Goal: Task Accomplishment & Management: Manage account settings

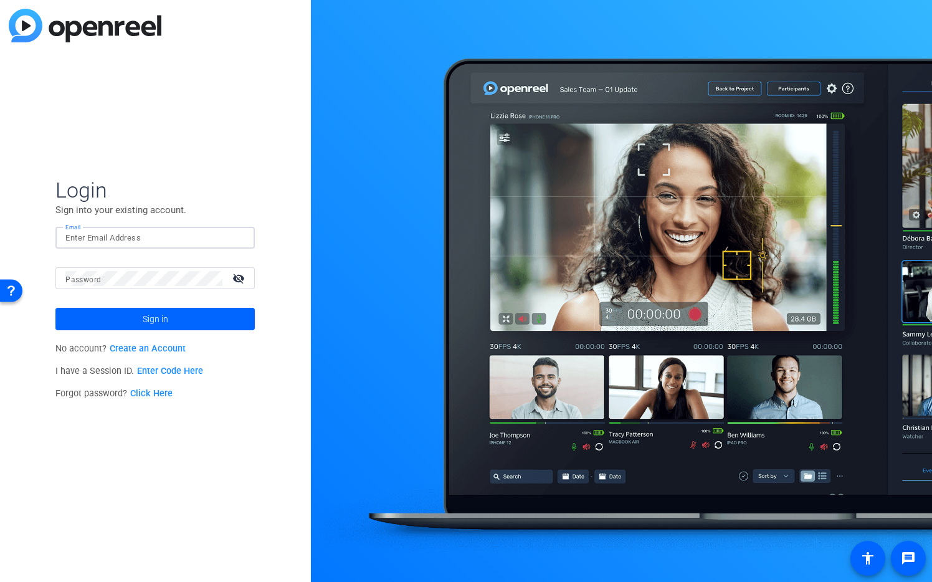
click at [197, 234] on input "Email" at bounding box center [154, 238] width 179 height 15
click at [239, 239] on div at bounding box center [237, 238] width 15 height 15
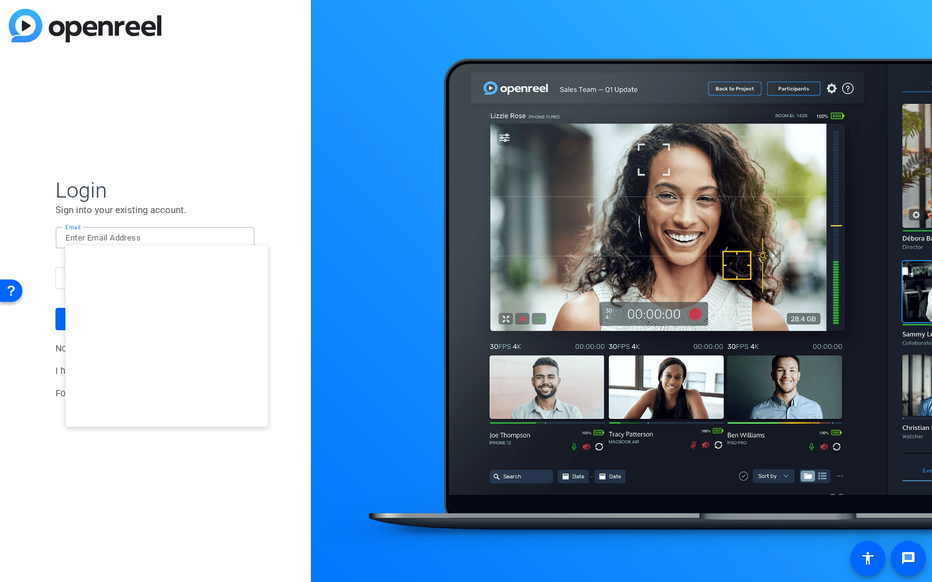
type input "[EMAIL_ADDRESS][DOMAIN_NAME]"
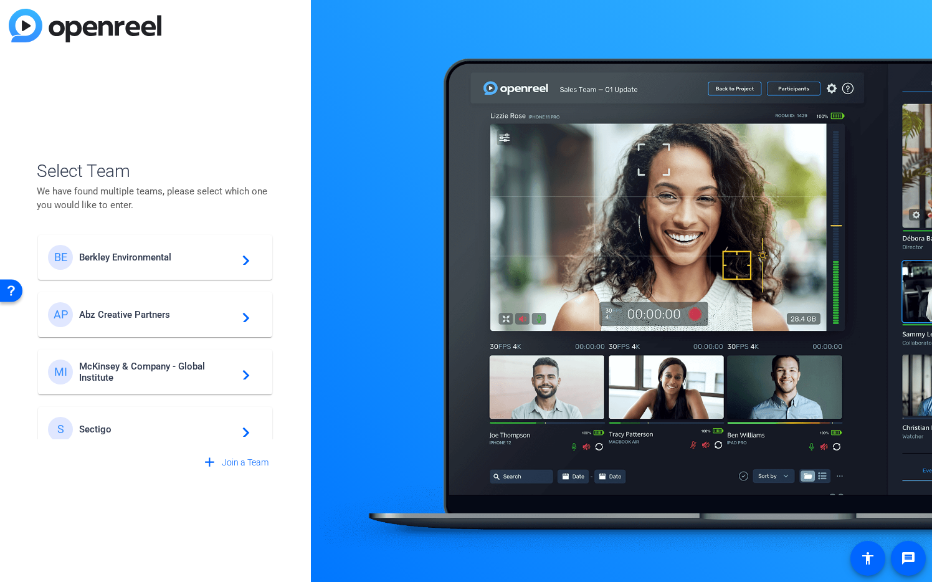
click at [215, 263] on div "BE Berkley Environmental navigate_next" at bounding box center [155, 257] width 214 height 25
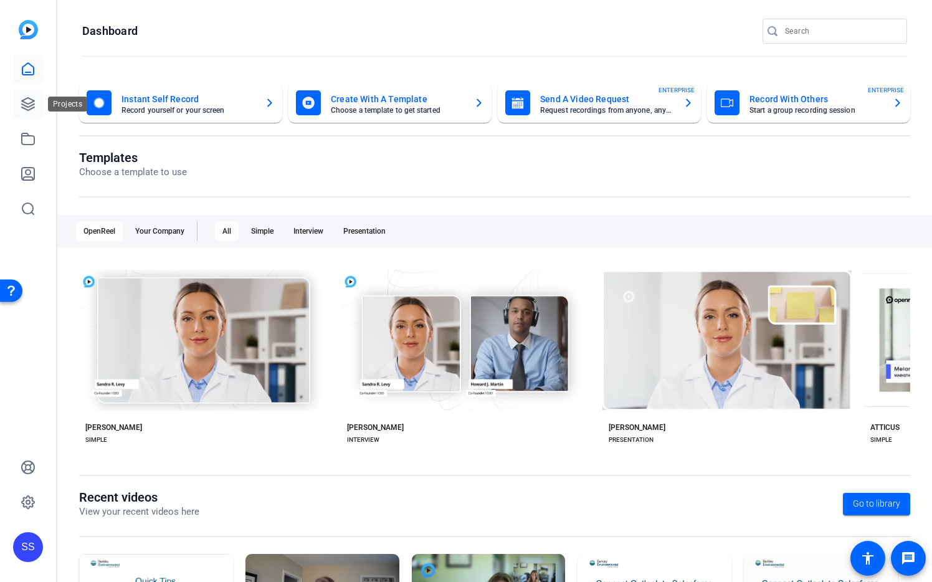
click at [26, 104] on icon at bounding box center [28, 104] width 15 height 15
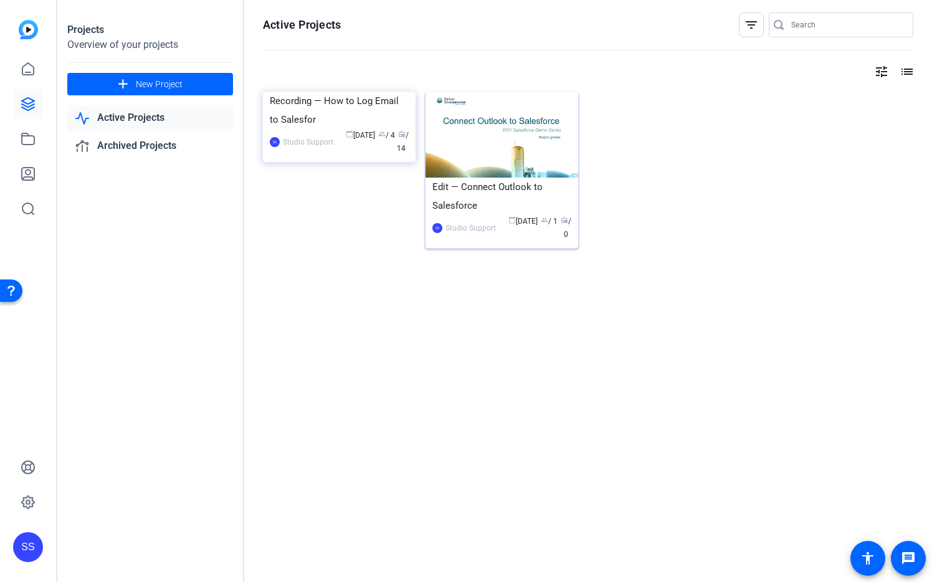
click at [531, 128] on img at bounding box center [502, 135] width 153 height 86
click at [361, 92] on img at bounding box center [339, 92] width 153 height 0
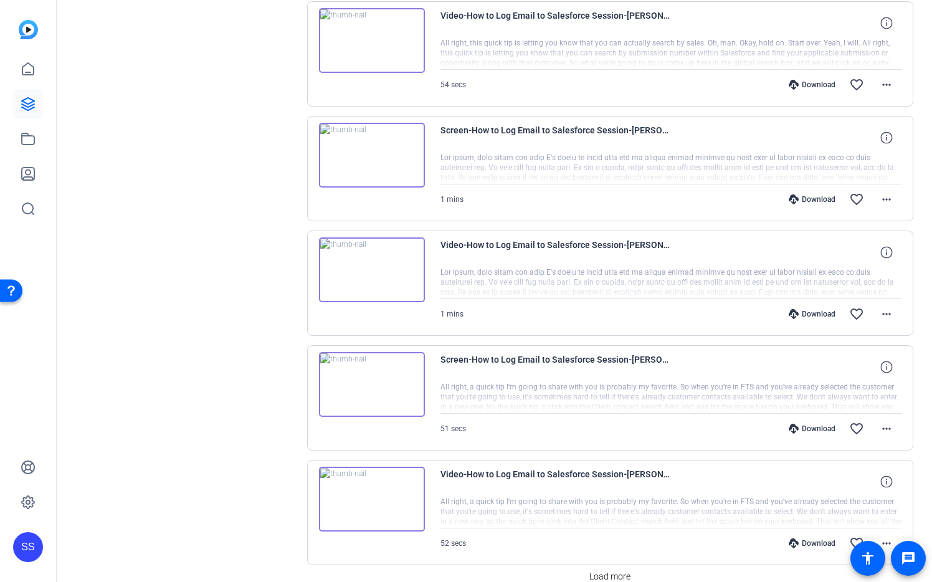
scroll to position [907, 0]
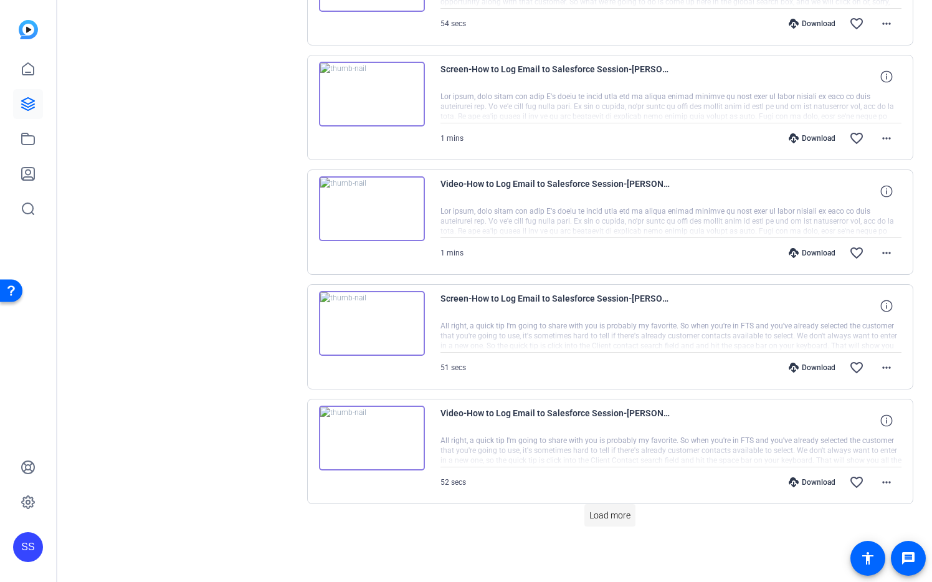
click at [619, 513] on span "Load more" at bounding box center [609, 515] width 41 height 13
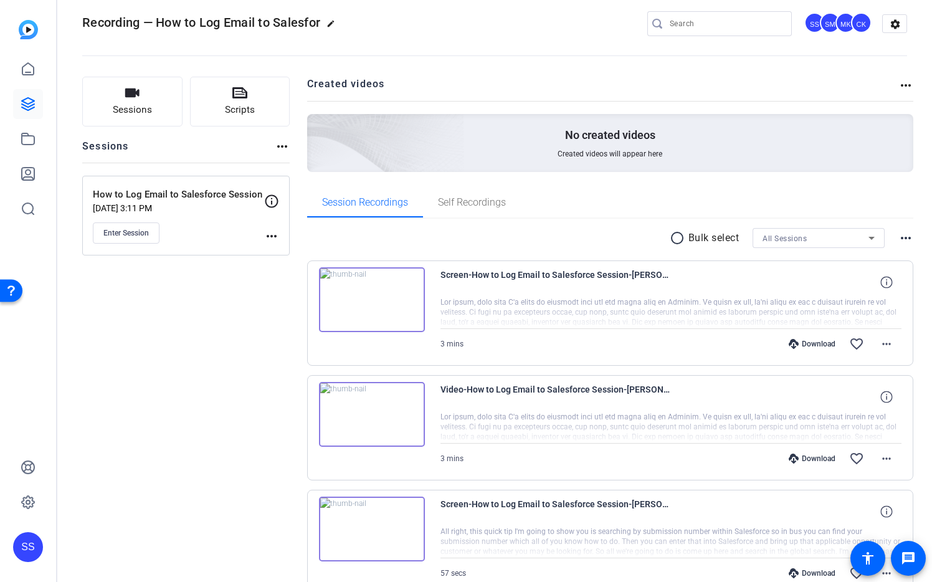
scroll to position [0, 0]
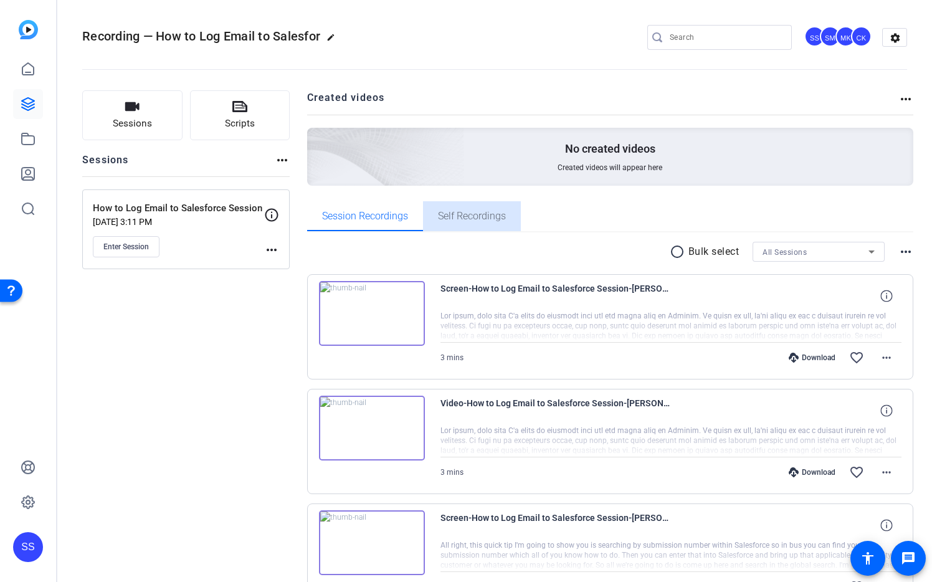
click at [477, 216] on span "Self Recordings" at bounding box center [472, 216] width 68 height 10
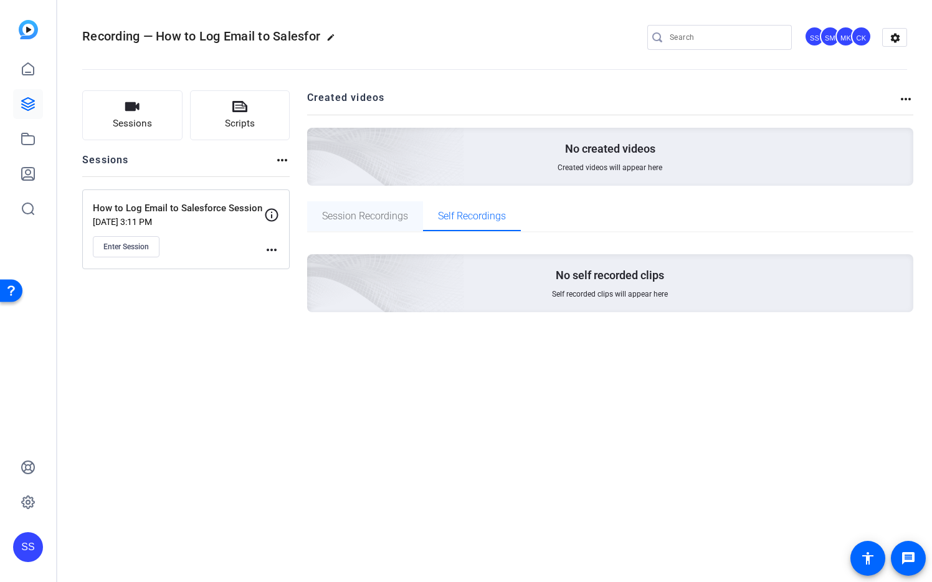
click at [383, 217] on span "Session Recordings" at bounding box center [365, 216] width 86 height 10
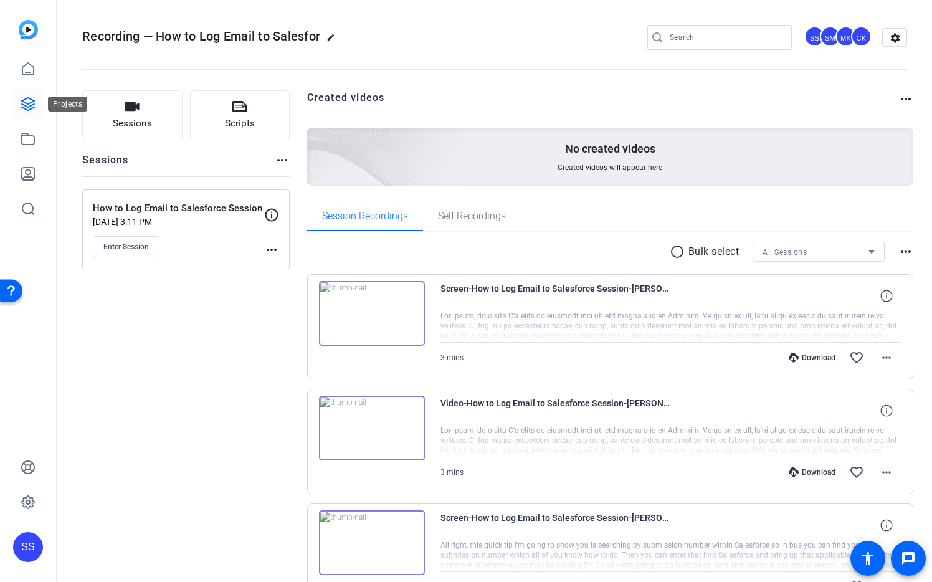
click at [19, 104] on link at bounding box center [28, 104] width 30 height 30
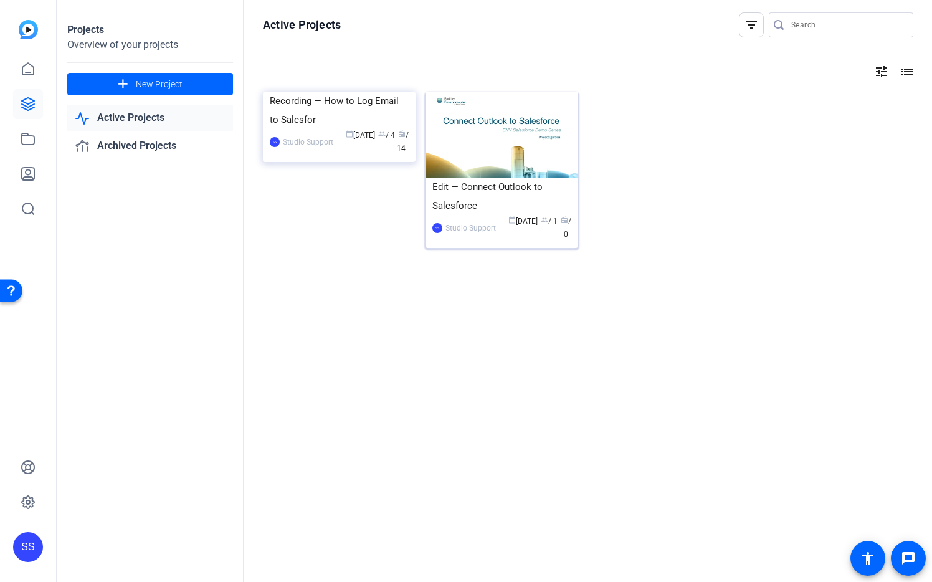
click at [550, 140] on img at bounding box center [502, 135] width 153 height 86
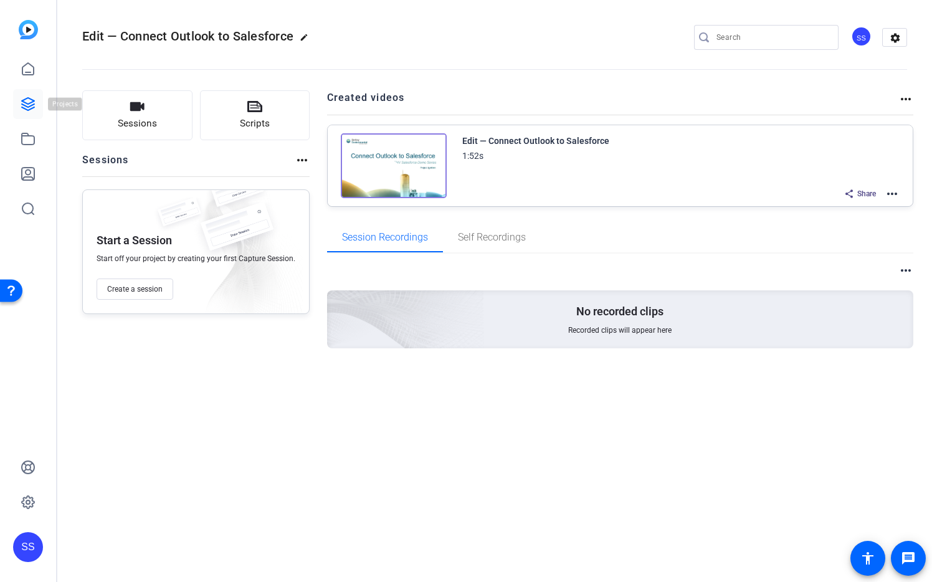
click at [32, 103] on icon at bounding box center [28, 104] width 15 height 15
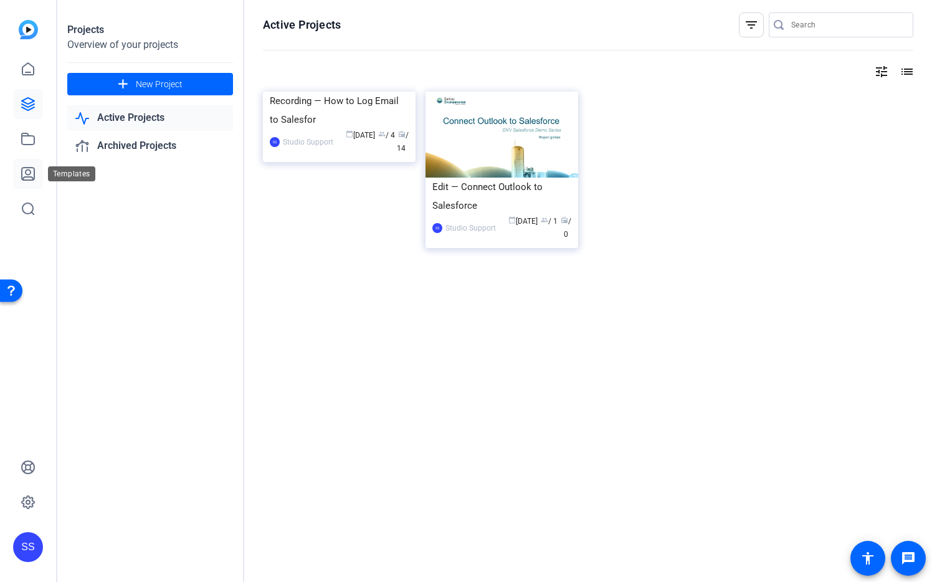
click at [24, 174] on icon at bounding box center [28, 173] width 15 height 15
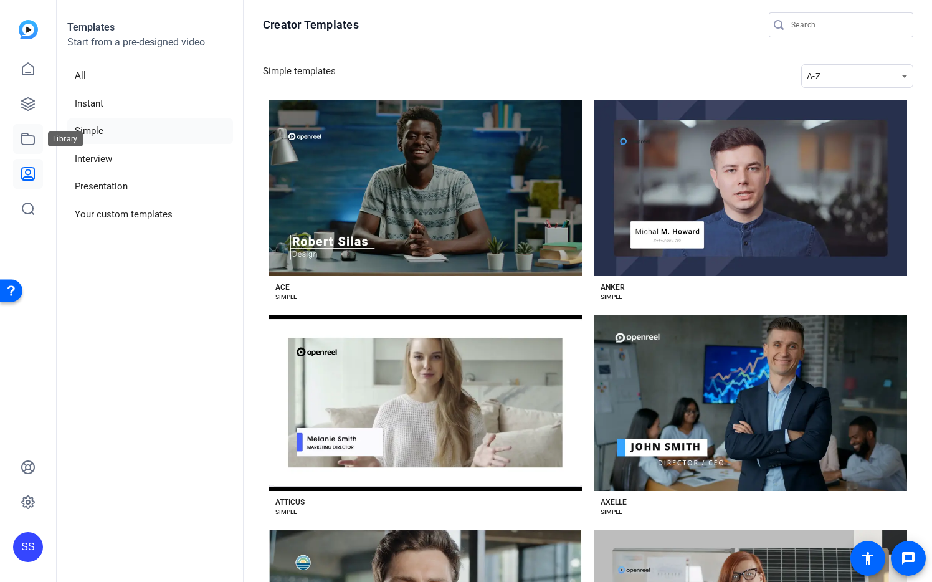
click at [39, 146] on link at bounding box center [28, 139] width 30 height 30
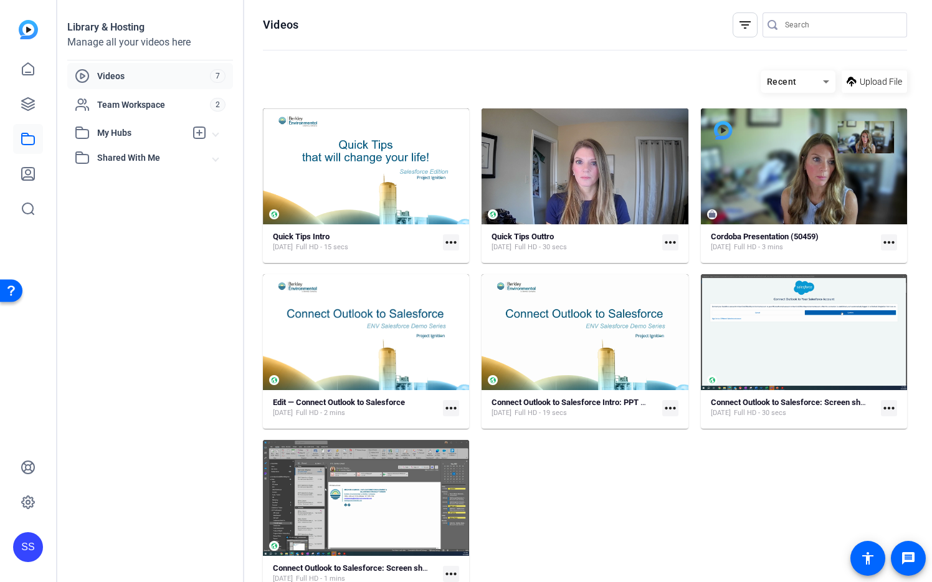
click at [667, 246] on mat-icon "more_horiz" at bounding box center [670, 242] width 16 height 16
click at [727, 450] on div at bounding box center [466, 291] width 932 height 582
click at [453, 242] on mat-icon "more_horiz" at bounding box center [451, 242] width 16 height 16
click at [224, 297] on div at bounding box center [466, 291] width 932 height 582
click at [19, 107] on link at bounding box center [28, 104] width 30 height 30
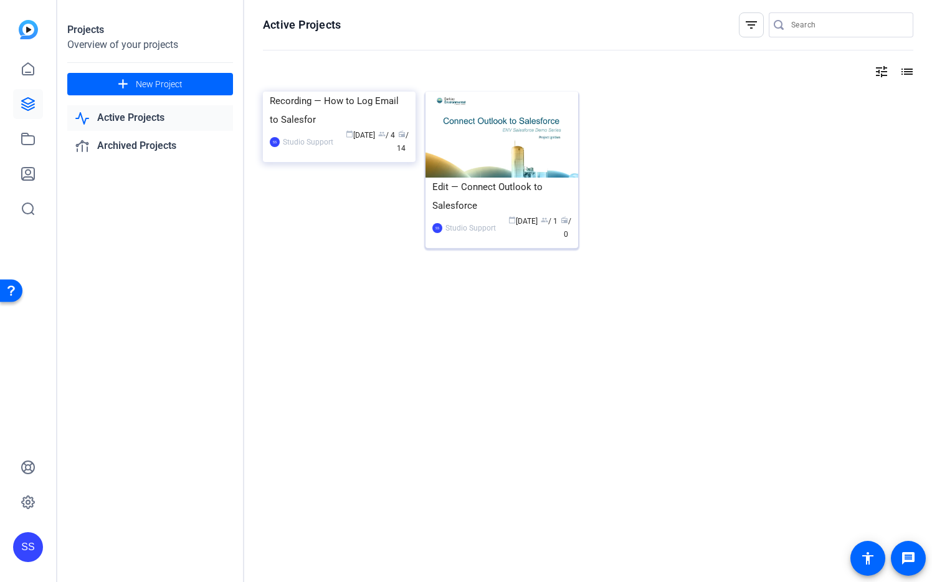
click at [495, 156] on img at bounding box center [502, 135] width 153 height 86
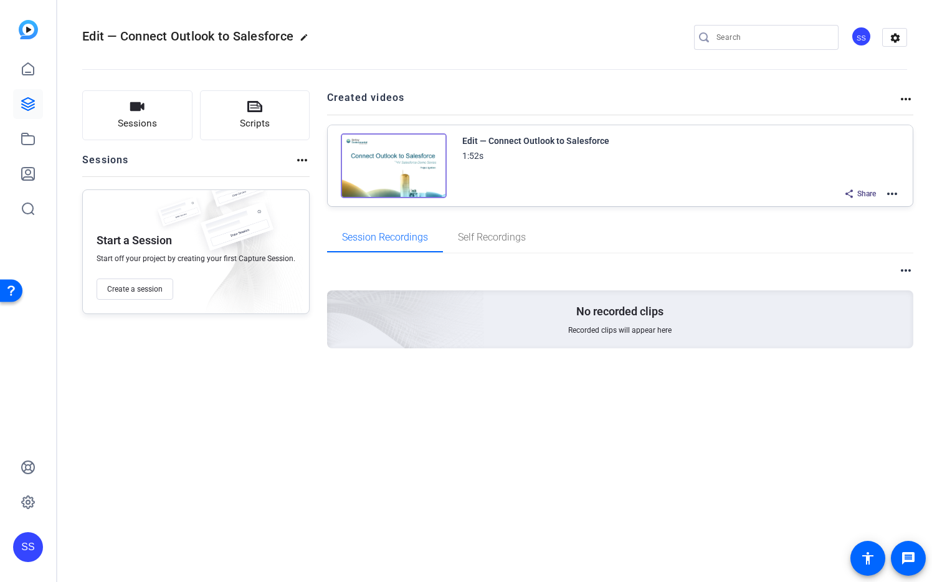
click at [894, 191] on mat-icon "more_horiz" at bounding box center [892, 193] width 15 height 15
click at [849, 202] on span "Edit in Creator" at bounding box center [846, 208] width 87 height 15
click at [891, 193] on mat-icon "more_horiz" at bounding box center [892, 193] width 15 height 15
click at [877, 218] on span "Duplicate here" at bounding box center [846, 224] width 87 height 15
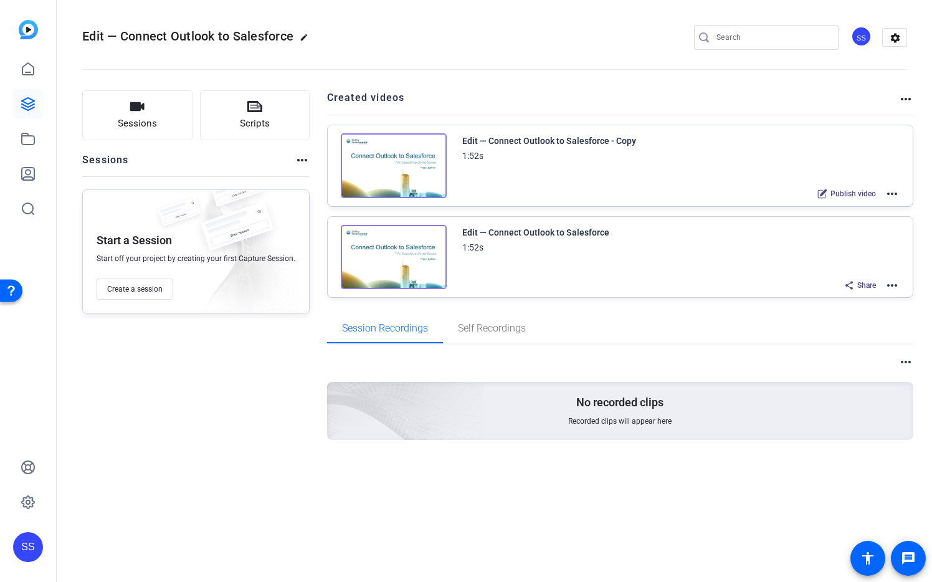
click at [892, 193] on mat-icon "more_horiz" at bounding box center [892, 193] width 15 height 15
click at [877, 205] on span "Edit in Creator" at bounding box center [846, 208] width 87 height 15
click at [895, 191] on mat-icon "more_horiz" at bounding box center [892, 193] width 15 height 15
click at [839, 254] on span "Archive" at bounding box center [846, 255] width 87 height 15
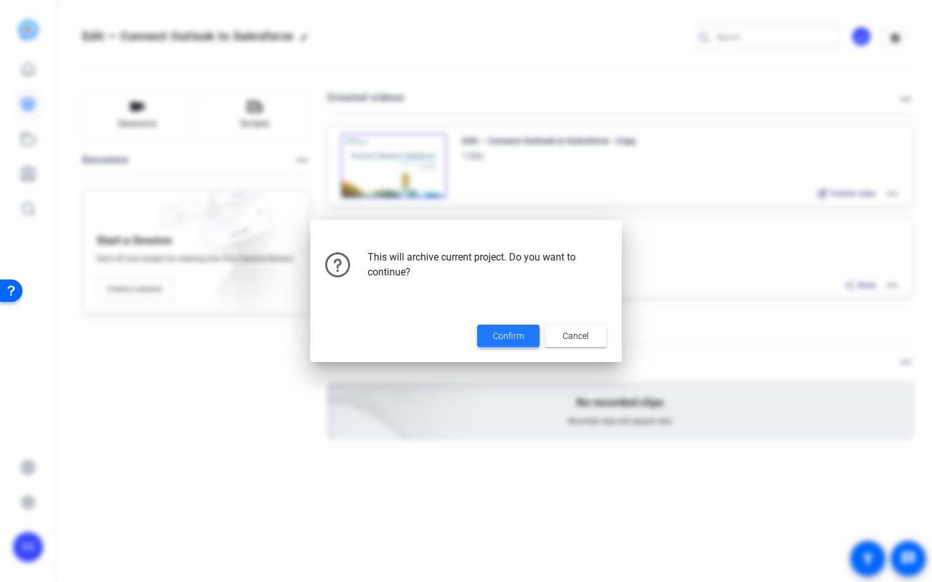
click at [522, 339] on span "Confirm" at bounding box center [508, 336] width 31 height 13
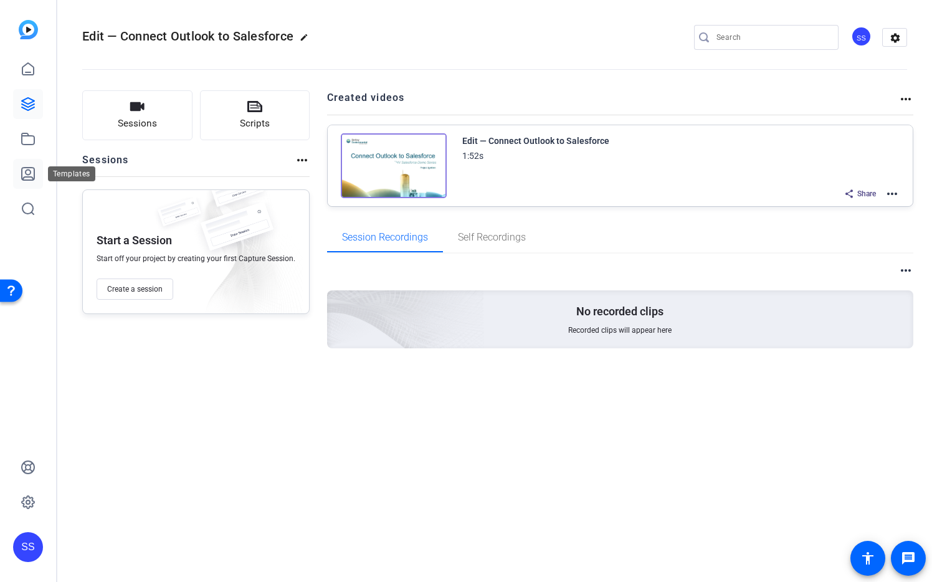
click at [28, 179] on icon at bounding box center [28, 173] width 15 height 15
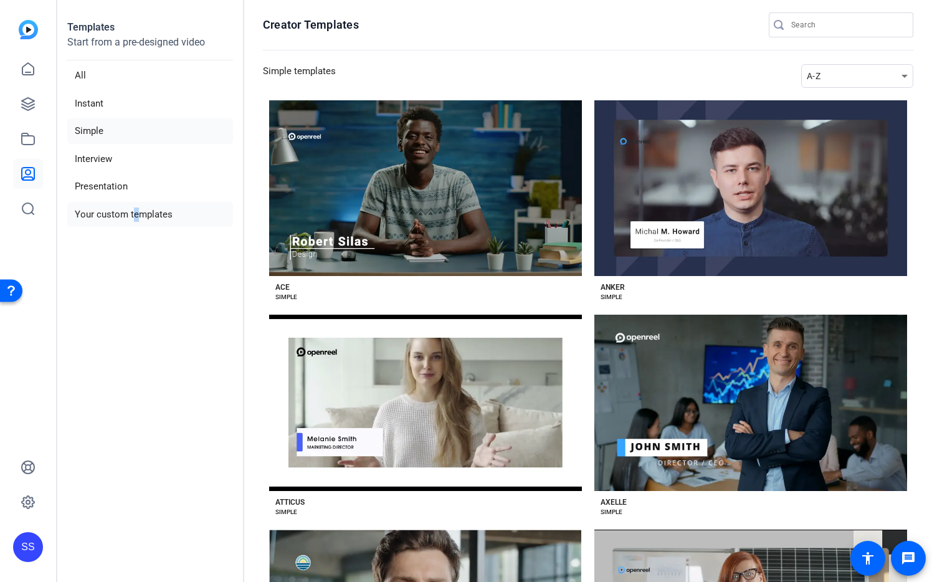
click at [131, 208] on li "Your custom templates" at bounding box center [150, 215] width 166 height 26
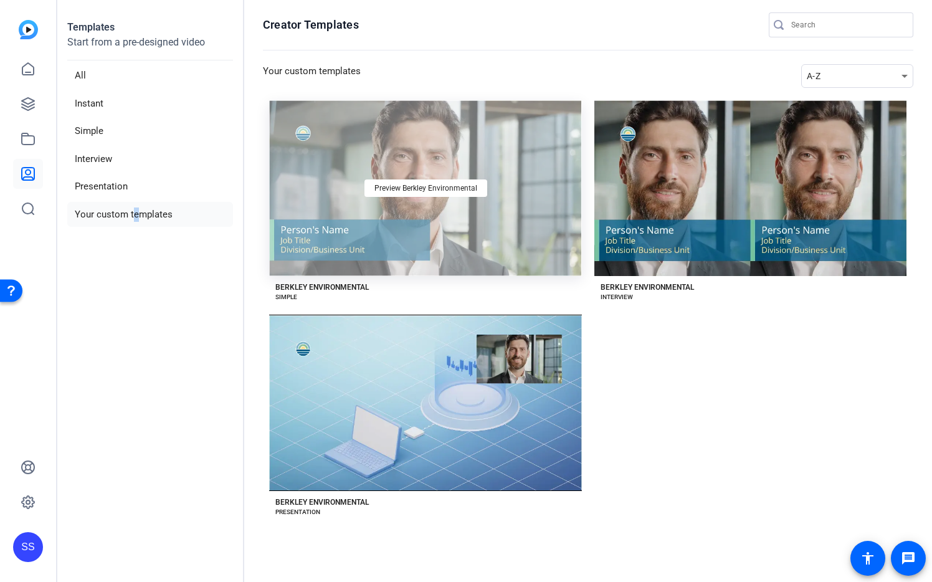
click at [510, 196] on div "Preview Berkley Environmental" at bounding box center [425, 188] width 313 height 176
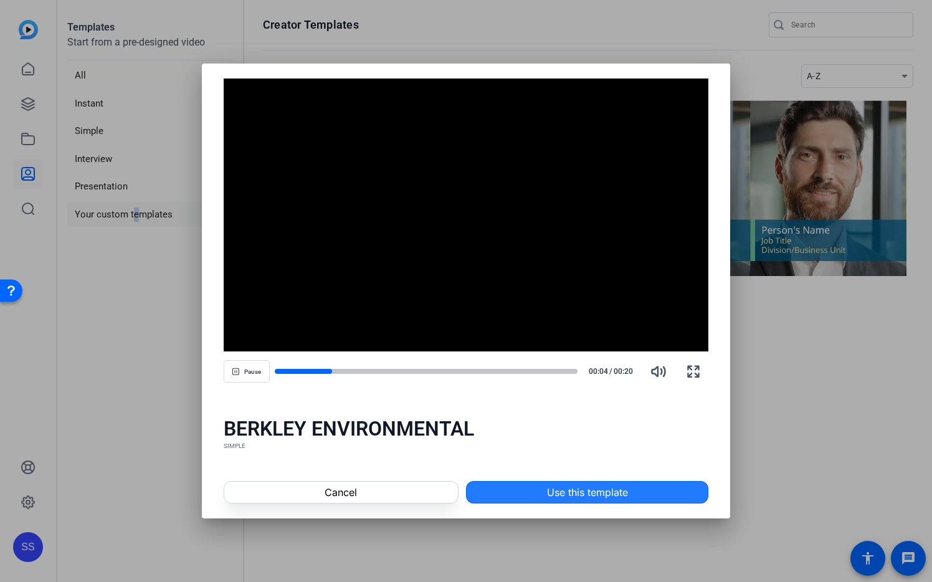
click at [634, 490] on span at bounding box center [587, 492] width 241 height 30
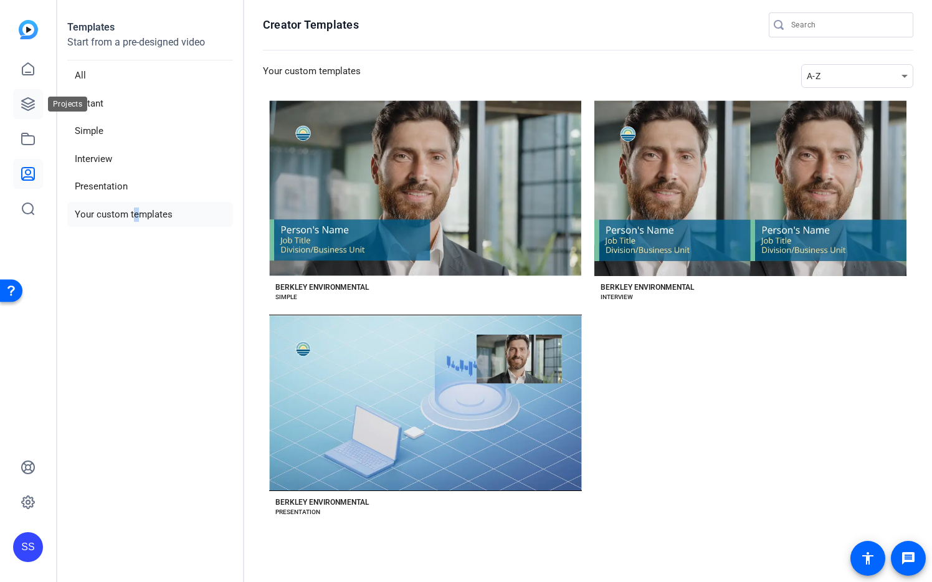
click at [26, 100] on icon at bounding box center [28, 104] width 15 height 15
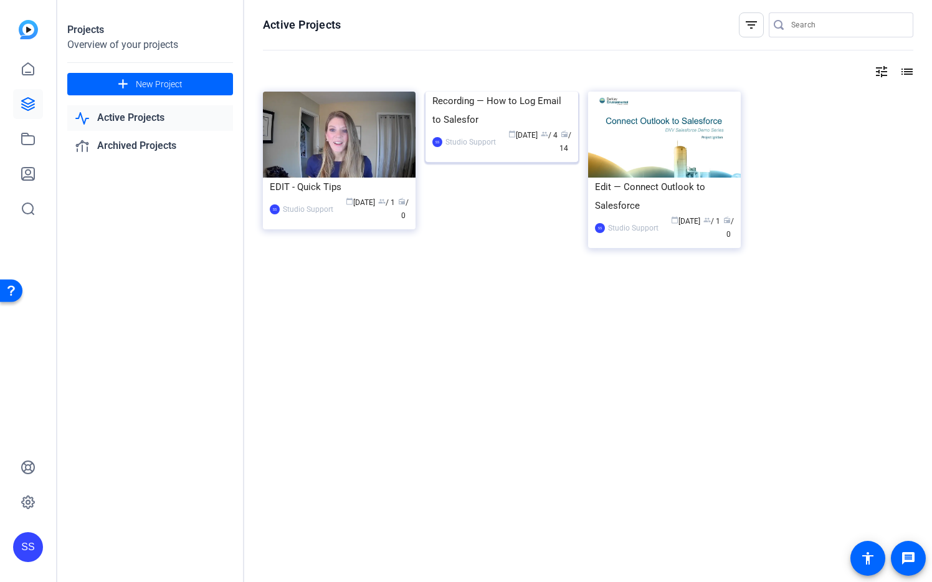
click at [515, 92] on img at bounding box center [502, 92] width 153 height 0
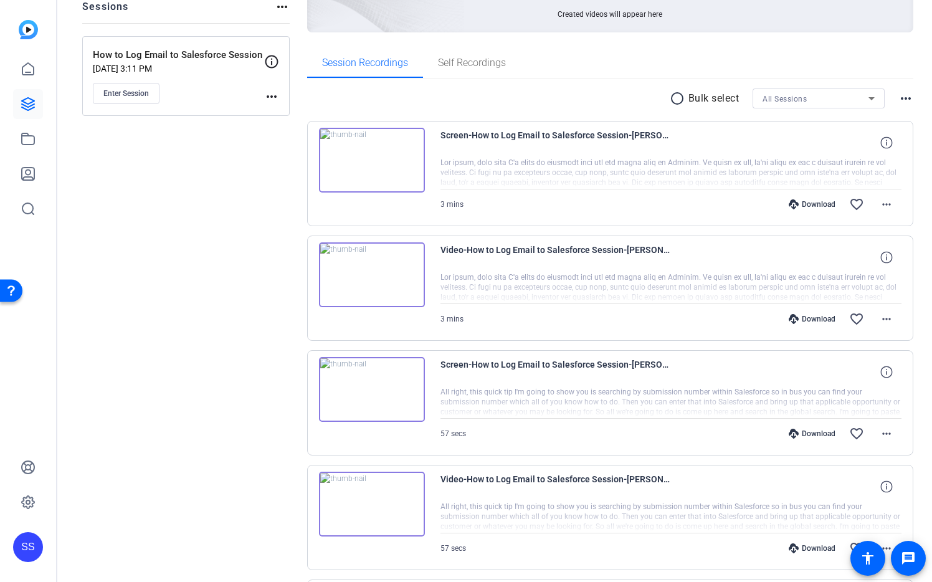
scroll to position [907, 0]
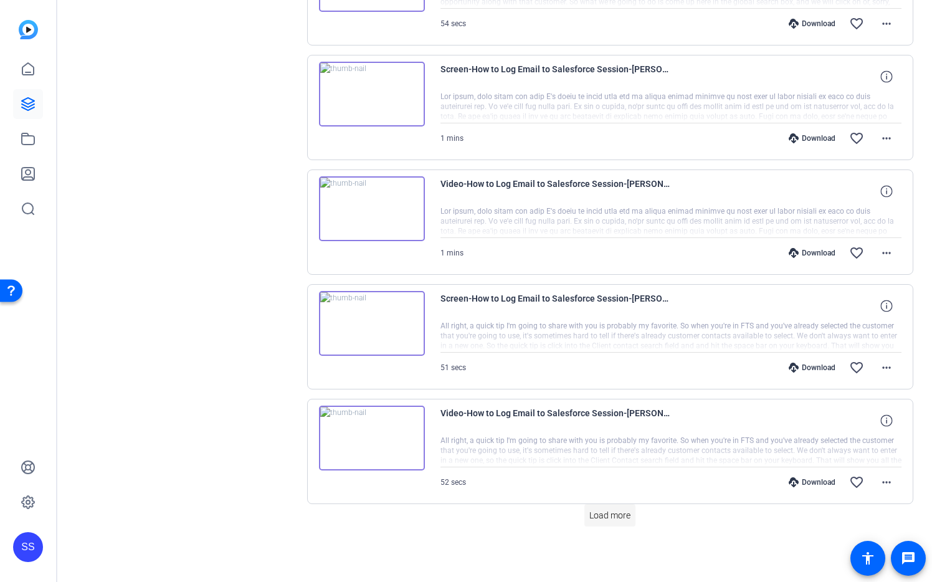
click at [619, 521] on span at bounding box center [609, 515] width 51 height 30
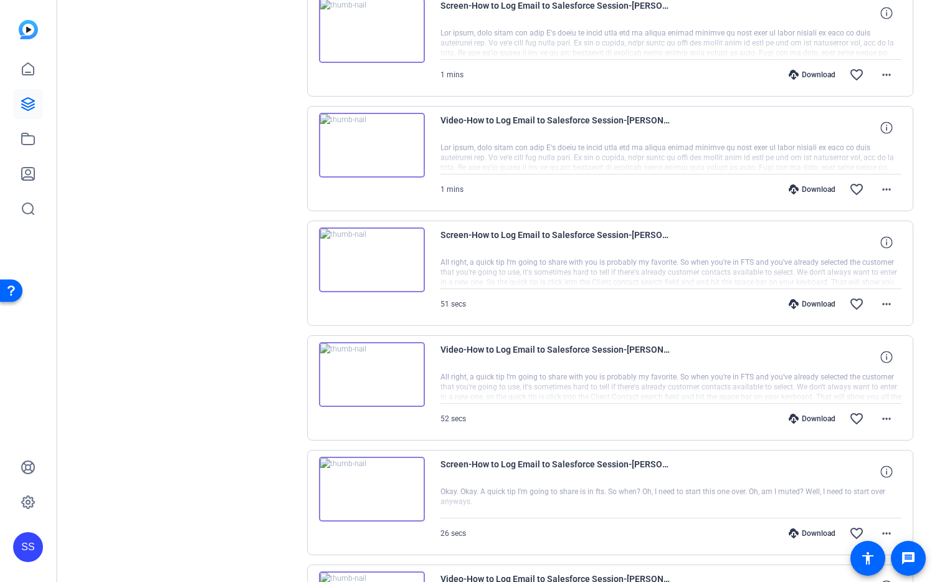
scroll to position [970, 0]
click at [879, 303] on mat-icon "more_horiz" at bounding box center [886, 304] width 15 height 15
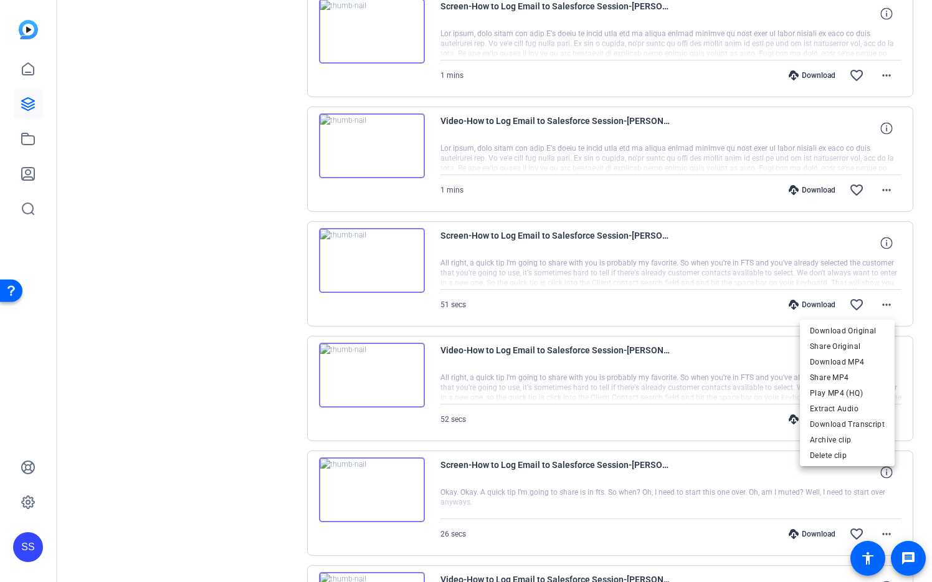
click at [492, 234] on div at bounding box center [466, 291] width 932 height 582
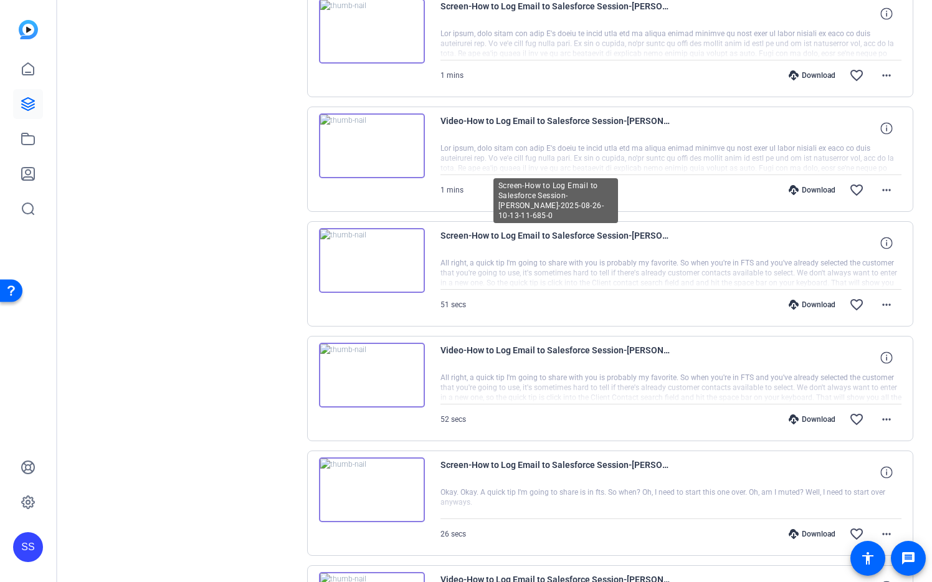
click at [502, 236] on span "Screen-How to Log Email to Salesforce Session-Meghan Kaminski-2025-08-26-10-13-…" at bounding box center [555, 243] width 231 height 30
click at [389, 258] on img at bounding box center [372, 260] width 106 height 65
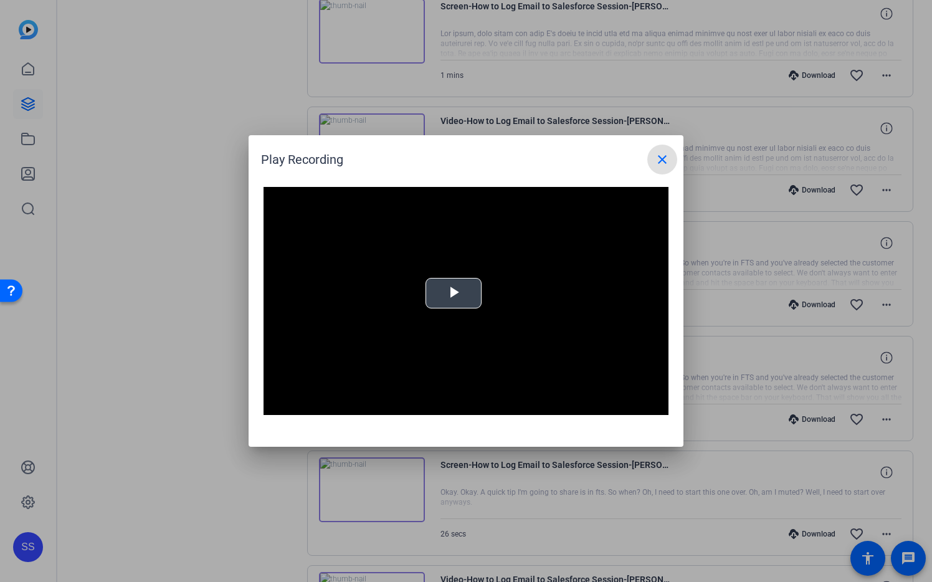
click at [454, 293] on span "Video Player" at bounding box center [454, 293] width 0 height 0
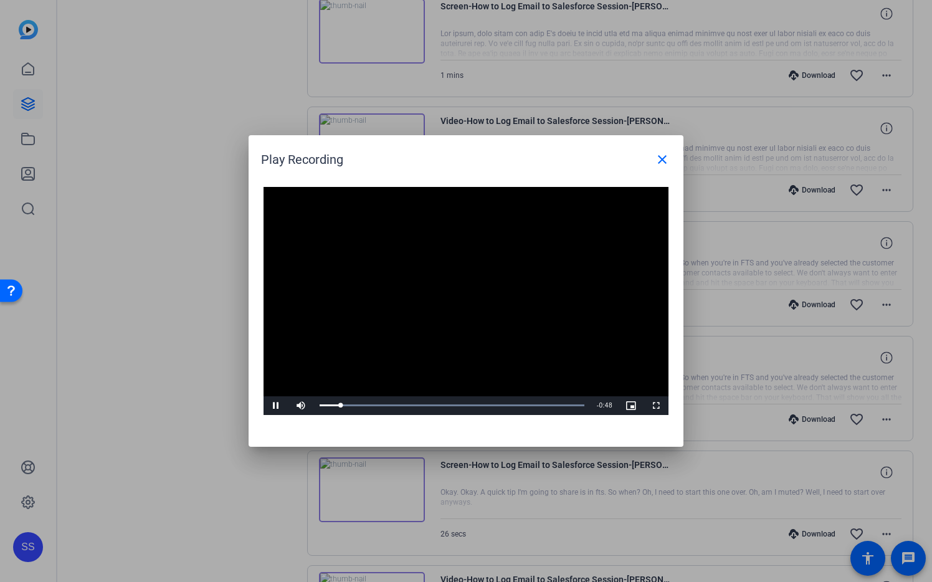
click at [578, 287] on video "Video Player" at bounding box center [466, 301] width 405 height 228
click at [663, 158] on mat-icon "close" at bounding box center [662, 159] width 15 height 15
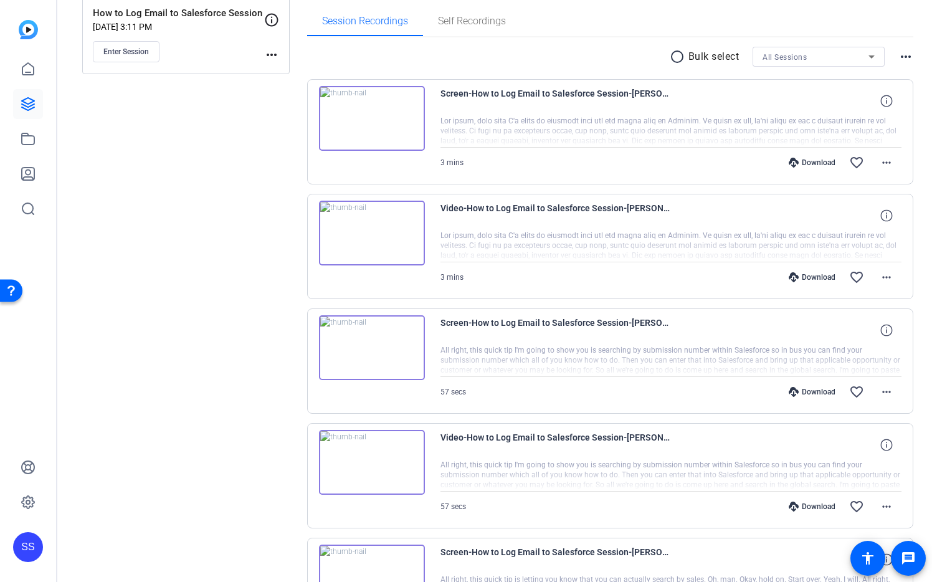
scroll to position [0, 0]
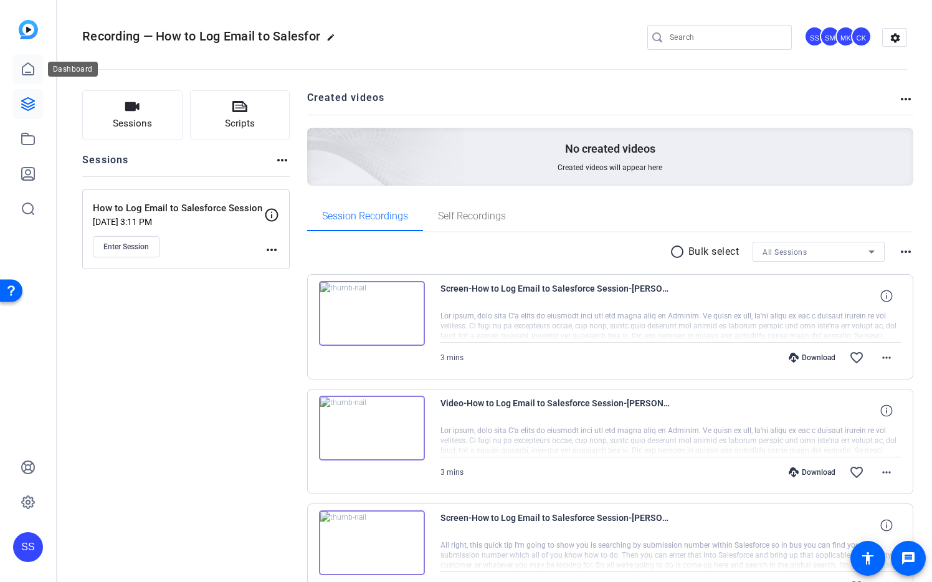
click at [30, 64] on icon at bounding box center [28, 69] width 15 height 15
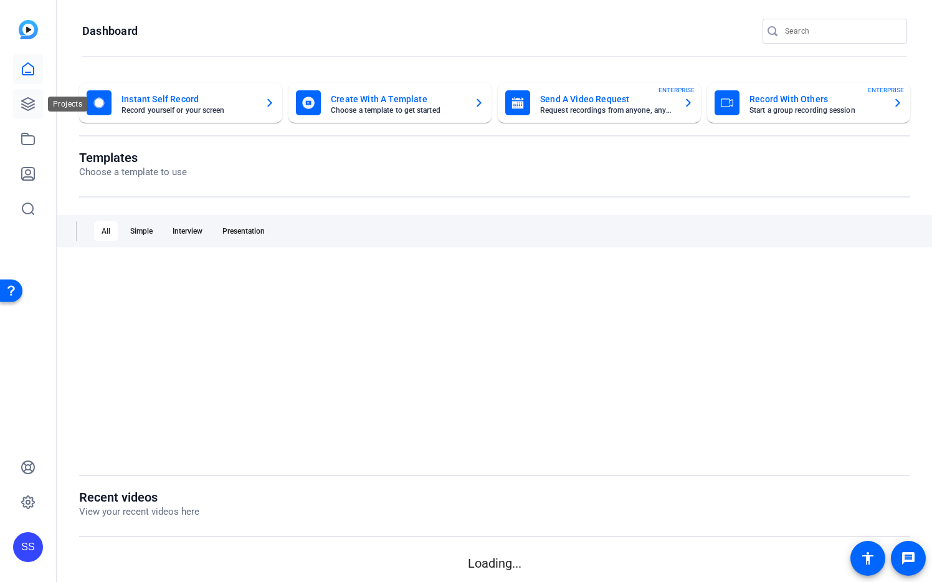
click at [30, 100] on icon at bounding box center [28, 104] width 15 height 15
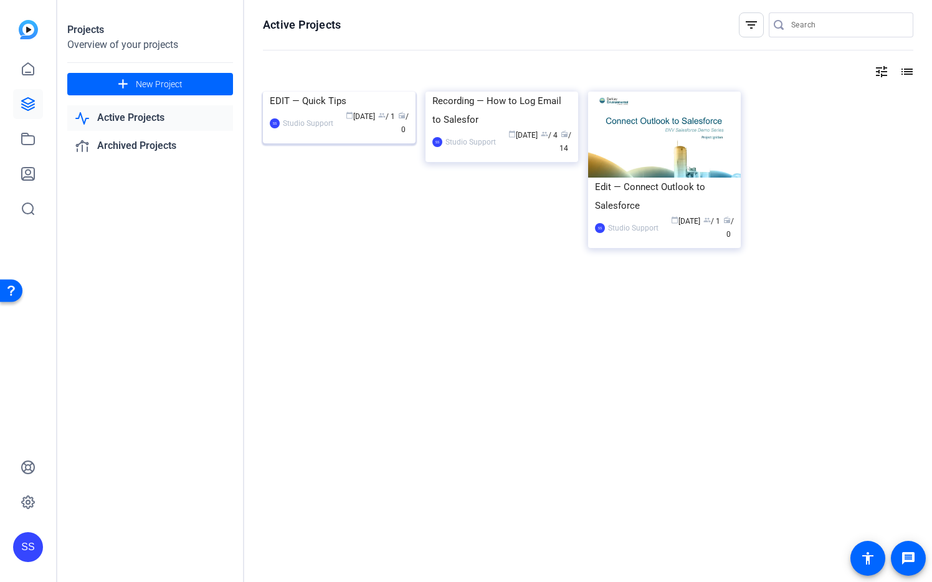
click at [335, 92] on img at bounding box center [339, 92] width 153 height 0
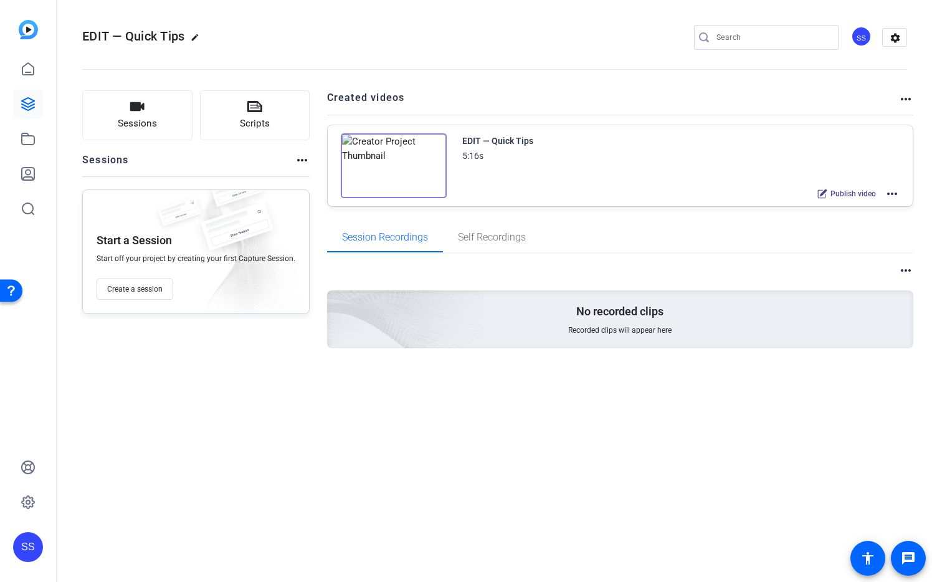
click at [893, 194] on mat-icon "more_horiz" at bounding box center [892, 193] width 15 height 15
click at [859, 227] on span "Duplicate here" at bounding box center [846, 224] width 87 height 15
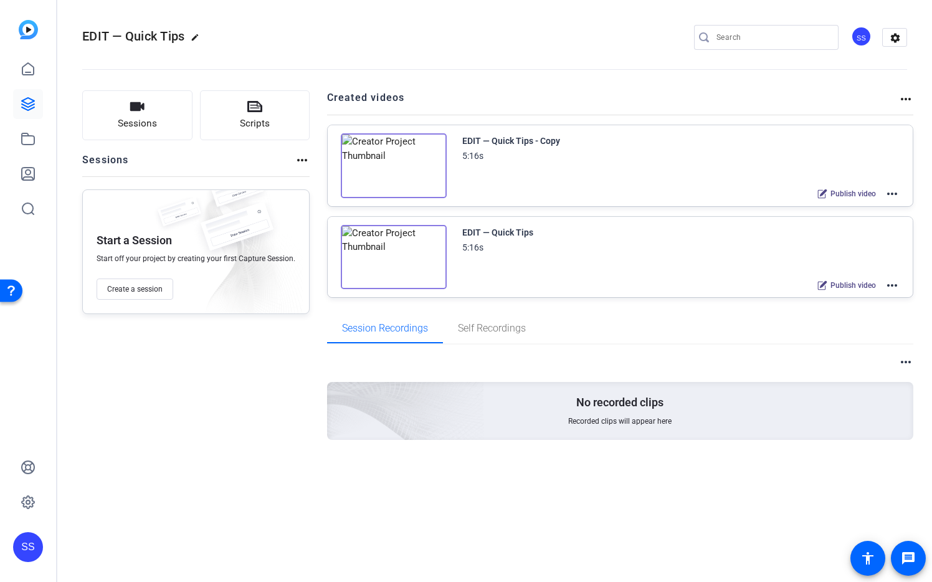
click at [897, 193] on mat-icon "more_horiz" at bounding box center [892, 193] width 15 height 15
click at [846, 207] on span "Edit in Creator" at bounding box center [846, 208] width 87 height 15
drag, startPoint x: 539, startPoint y: 234, endPoint x: 461, endPoint y: 234, distance: 77.9
click at [462, 234] on div "EDIT — Quick Tips 5:16s" at bounding box center [681, 240] width 438 height 30
copy div "EDIT — Quick Tips"
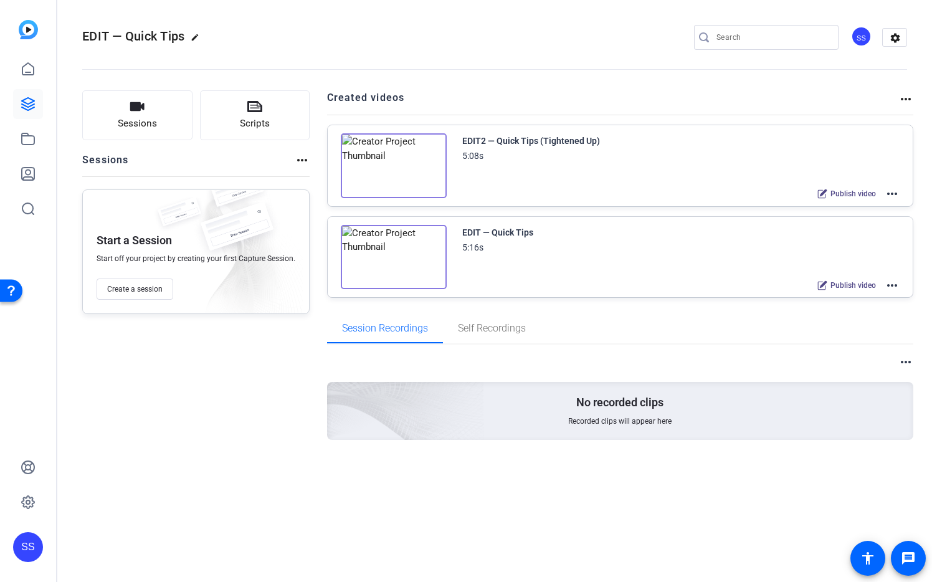
click at [867, 35] on div "SS" at bounding box center [861, 36] width 21 height 21
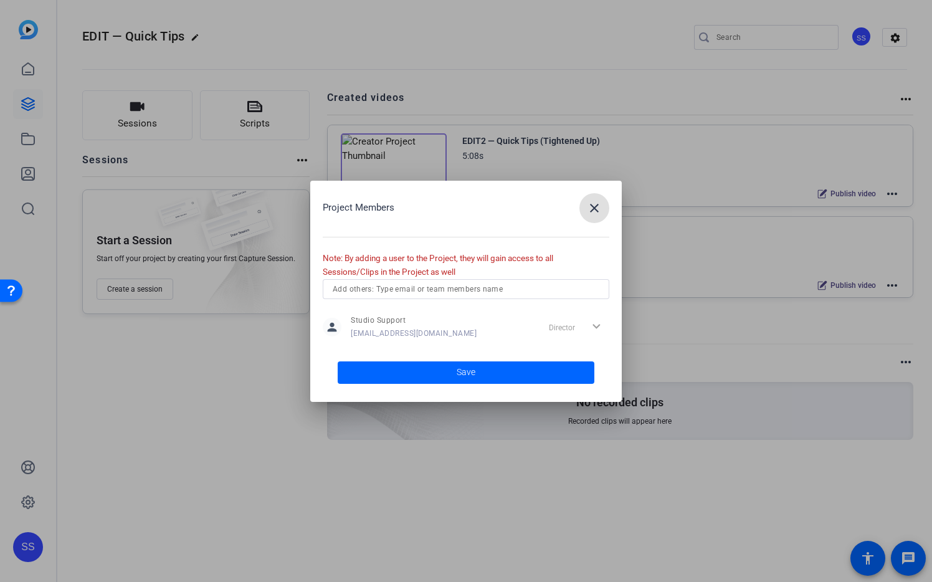
click at [602, 216] on span "button" at bounding box center [594, 208] width 30 height 30
